Goal: Information Seeking & Learning: Learn about a topic

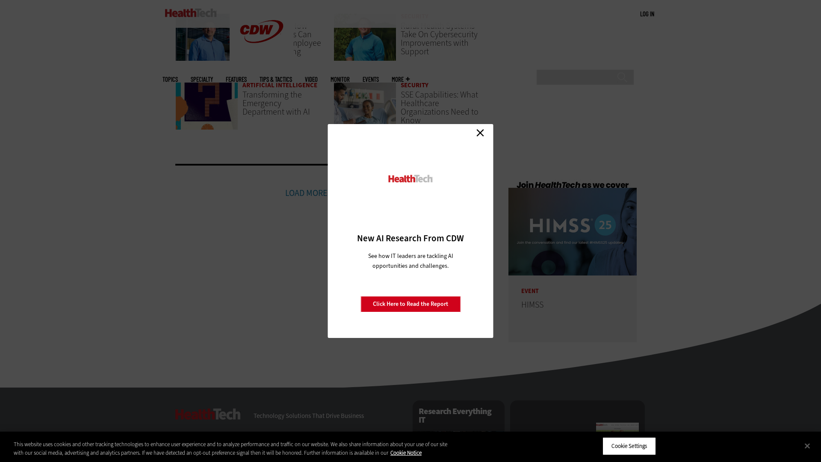
scroll to position [2107, 0]
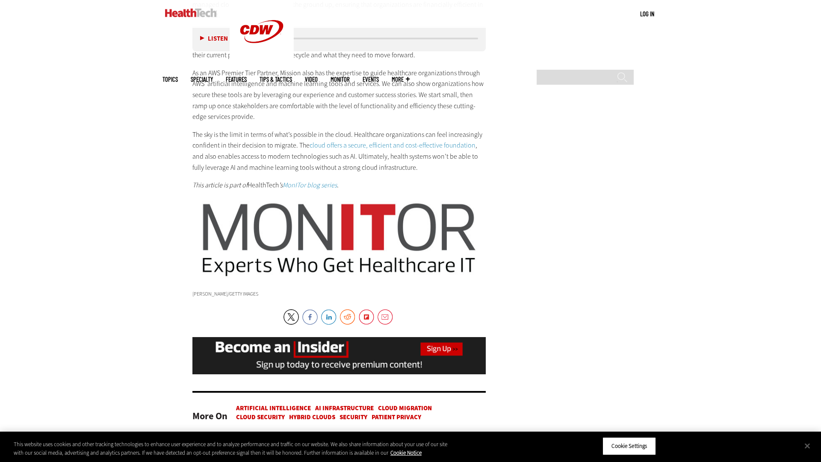
scroll to position [1893, 0]
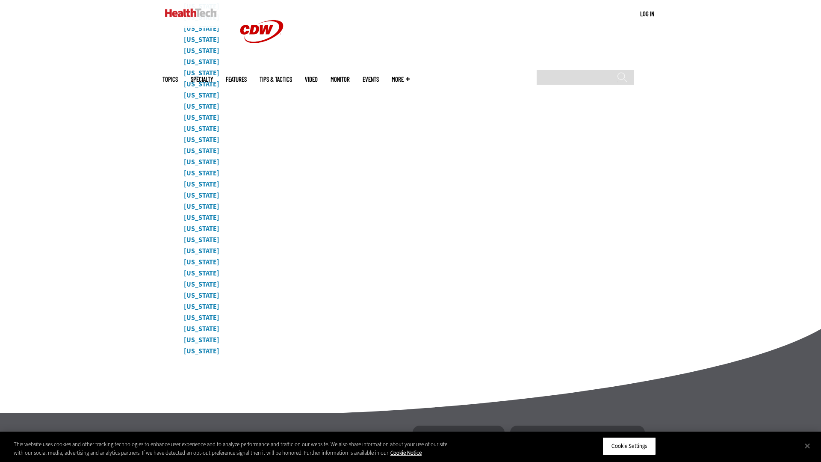
scroll to position [3996, 0]
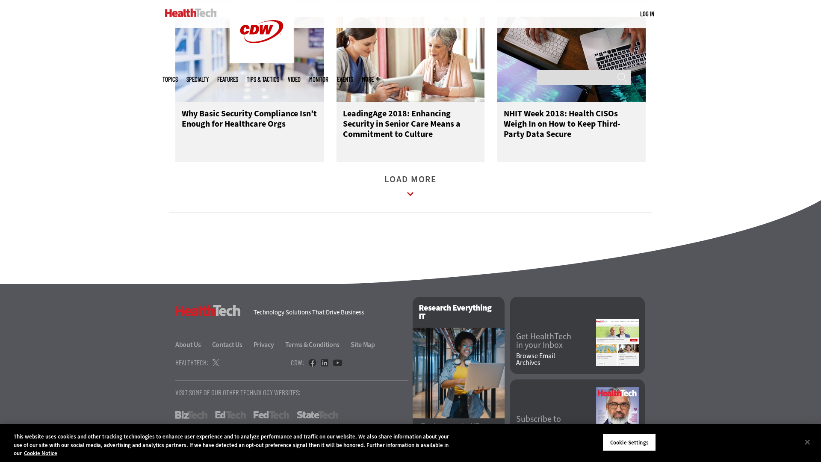
scroll to position [1431, 0]
